Goal: Find specific page/section: Find specific page/section

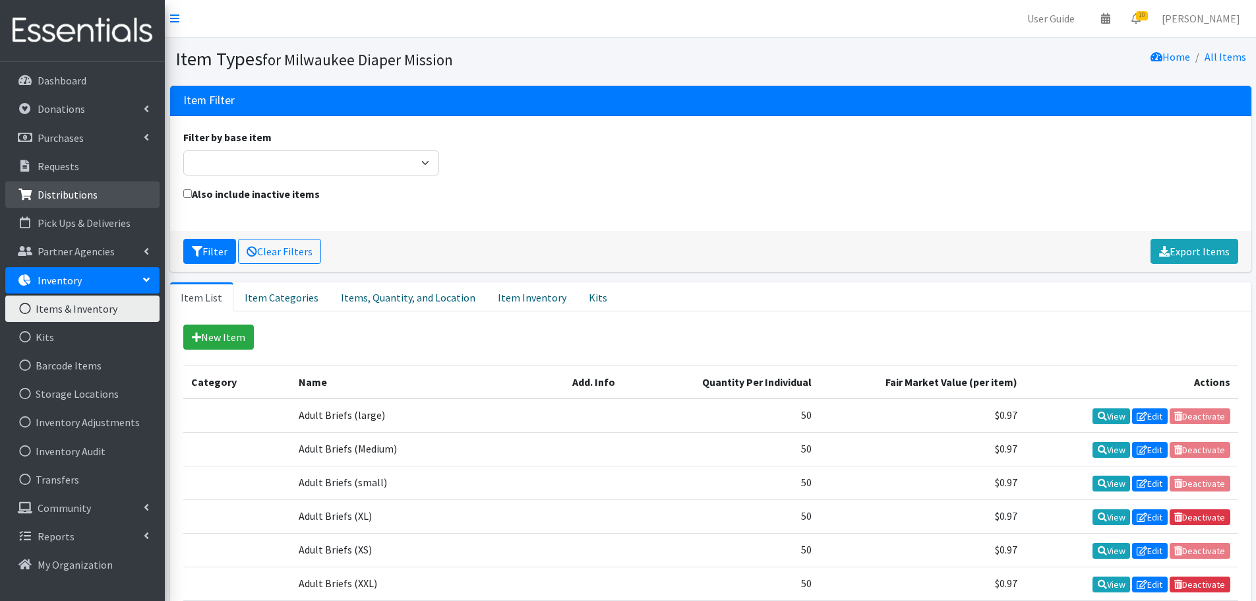
click at [74, 196] on p "Distributions" at bounding box center [68, 194] width 60 height 13
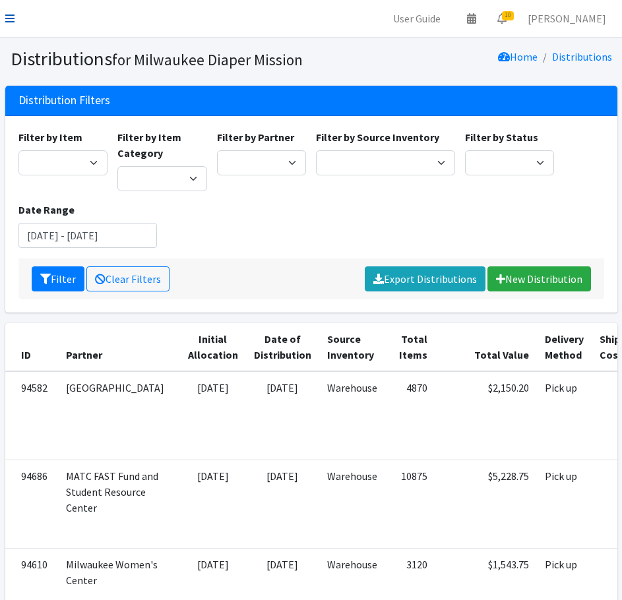
click at [9, 18] on icon at bounding box center [9, 18] width 9 height 11
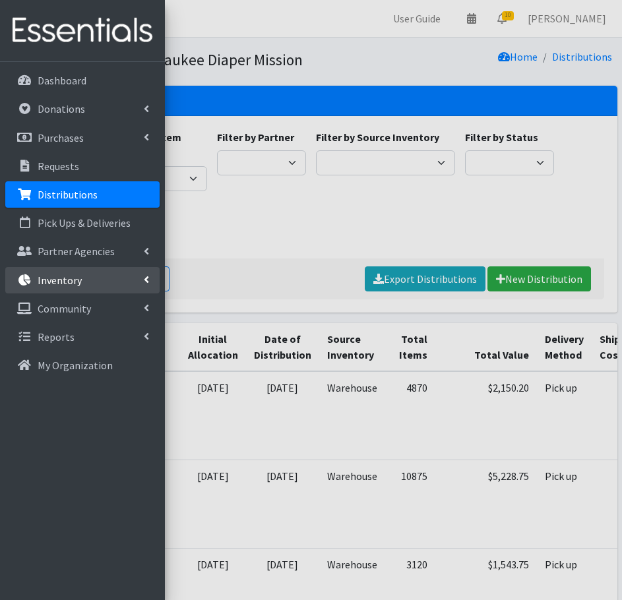
click at [48, 281] on p "Inventory" at bounding box center [60, 280] width 44 height 13
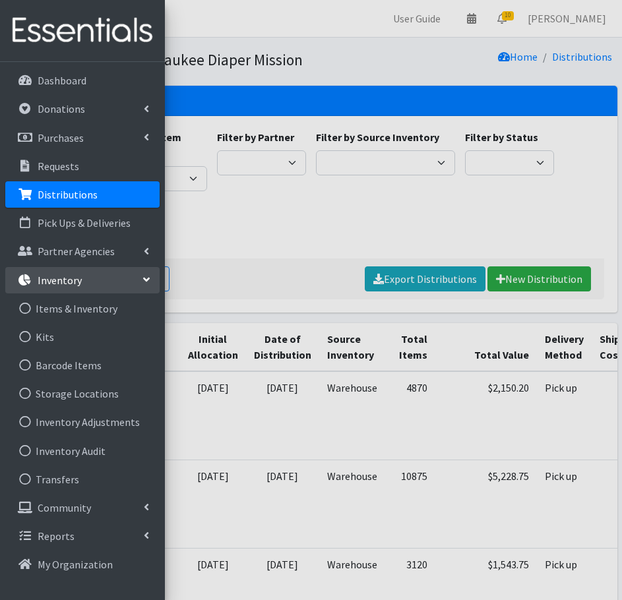
click at [283, 412] on div at bounding box center [311, 300] width 622 height 600
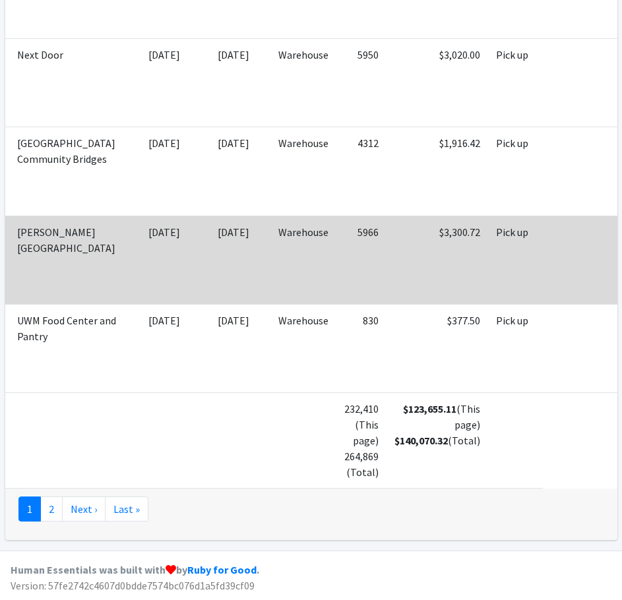
scroll to position [5179, 0]
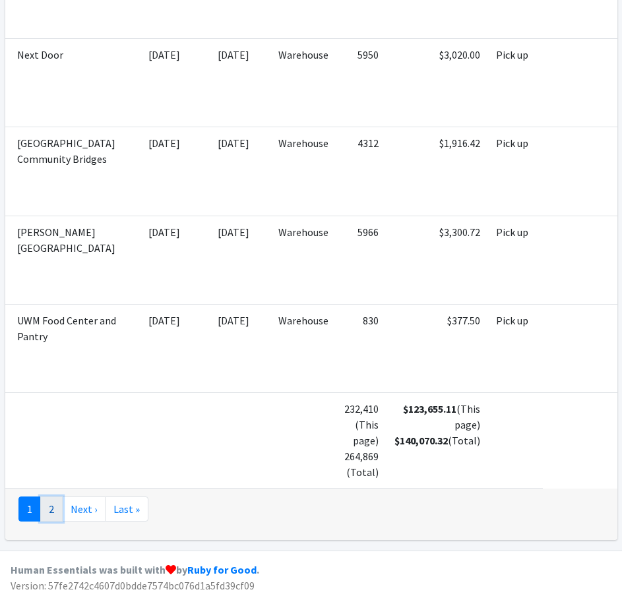
click at [45, 512] on link "2" at bounding box center [51, 509] width 22 height 25
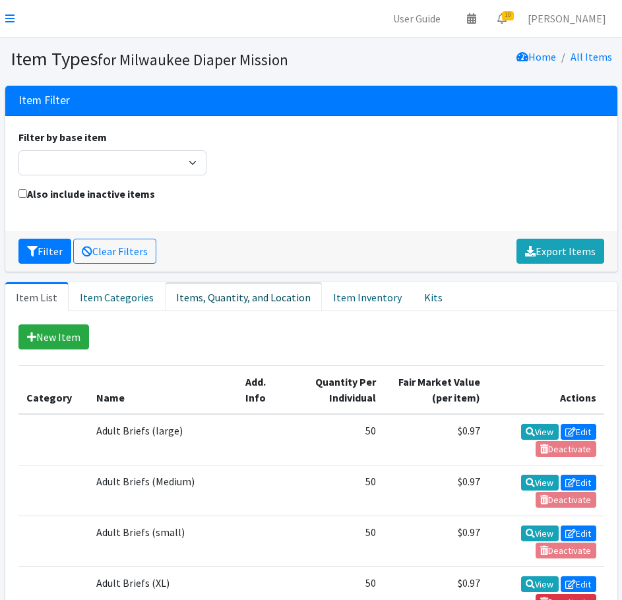
click at [204, 295] on link "Items, Quantity, and Location" at bounding box center [243, 296] width 157 height 29
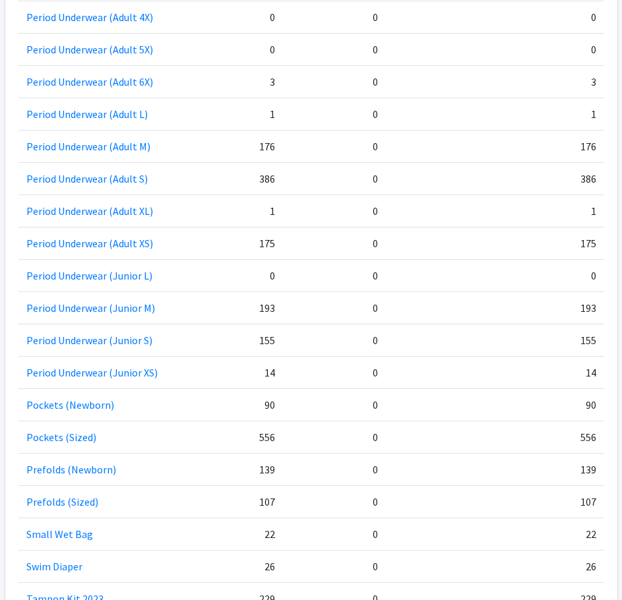
scroll to position [1787, 0]
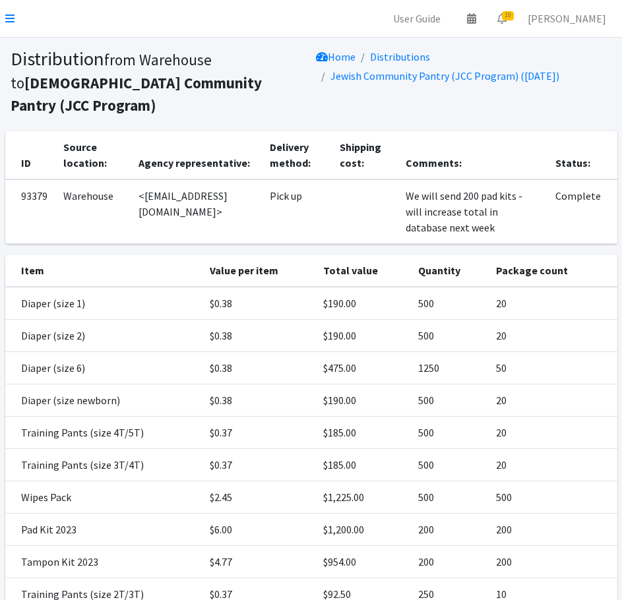
scroll to position [1, 0]
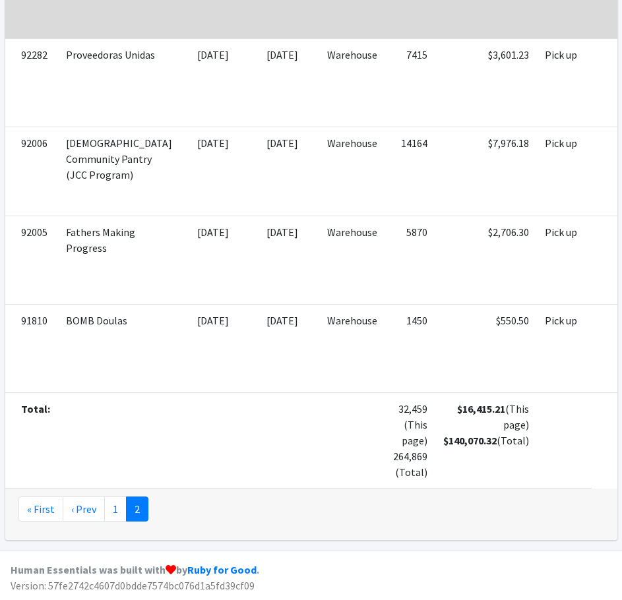
scroll to position [0, 134]
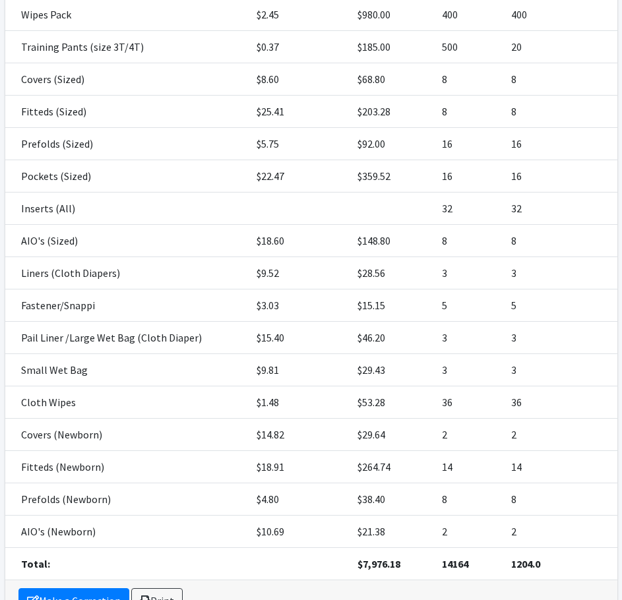
scroll to position [498, 0]
